Goal: Communication & Community: Ask a question

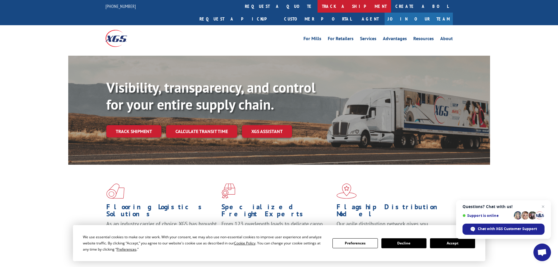
click at [317, 6] on link "track a shipment" at bounding box center [354, 6] width 74 height 13
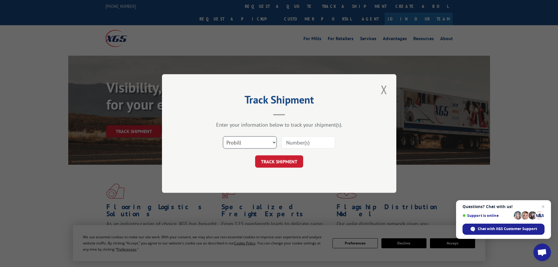
click at [271, 145] on select "Select category... Probill BOL PO" at bounding box center [250, 142] width 54 height 12
select select "po"
click at [223, 136] on select "Select category... Probill BOL PO" at bounding box center [250, 142] width 54 height 12
click at [310, 139] on input at bounding box center [308, 142] width 54 height 12
paste input "33447484"
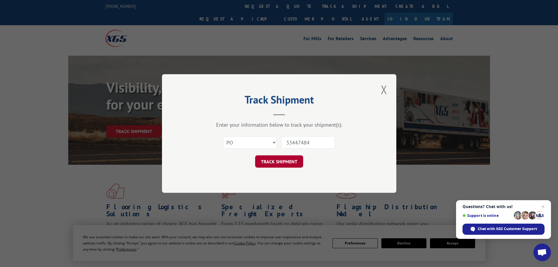
type input "33447484"
click at [287, 163] on button "TRACK SHIPMENT" at bounding box center [279, 161] width 48 height 12
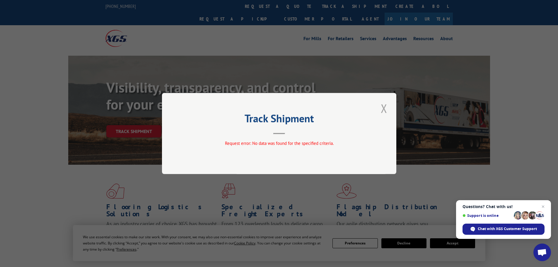
click at [382, 108] on button "Close modal" at bounding box center [384, 108] width 10 height 16
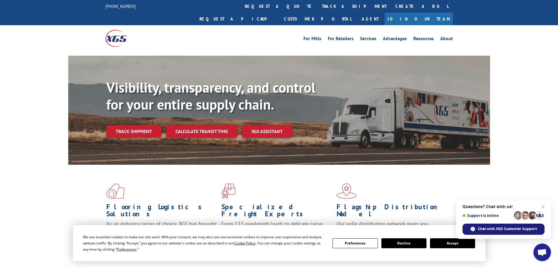
click at [484, 225] on span "Chat with XGS Customer Support" at bounding box center [503, 228] width 82 height 11
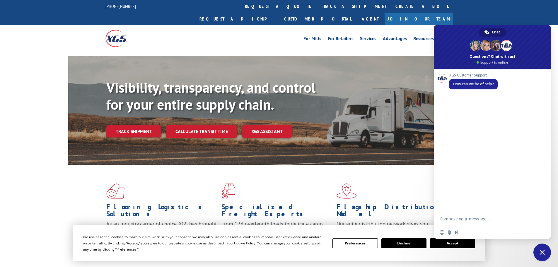
click at [484, 221] on textarea "Compose your message..." at bounding box center [487, 218] width 94 height 15
type textarea "Could I get an update on a couple of POs please?"
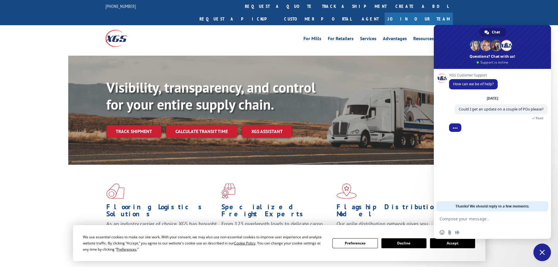
click at [462, 220] on textarea "Compose your message..." at bounding box center [487, 218] width 94 height 15
paste textarea "33447484"
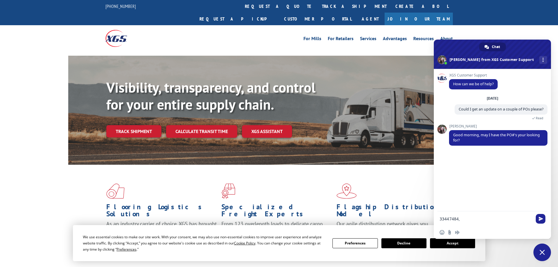
paste textarea "33447482"
type textarea "33447484, 33447482"
click at [542, 216] on span "Send" at bounding box center [541, 218] width 4 height 4
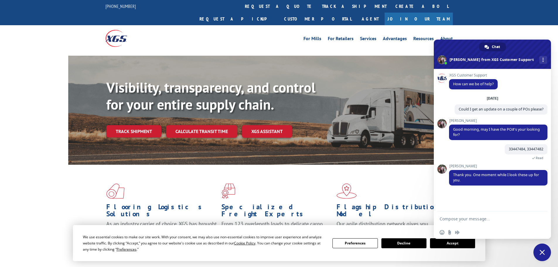
click at [456, 216] on textarea "Compose your message..." at bounding box center [487, 218] width 94 height 15
type textarea "Thank you"
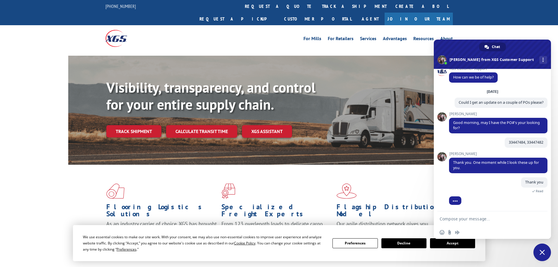
scroll to position [26, 0]
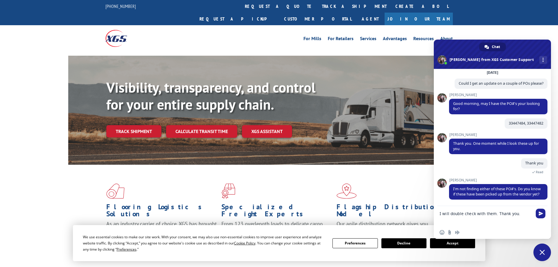
type textarea "I will double check with them. Thank you."
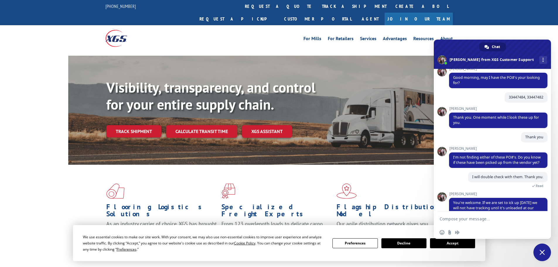
scroll to position [71, 0]
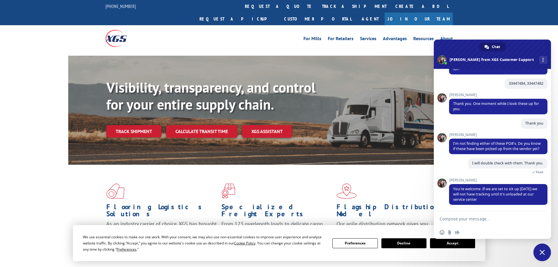
click at [463, 218] on textarea "Compose your message..." at bounding box center [487, 218] width 94 height 15
click at [542, 251] on span "Close chat" at bounding box center [541, 252] width 5 height 5
